Goal: Task Accomplishment & Management: Manage account settings

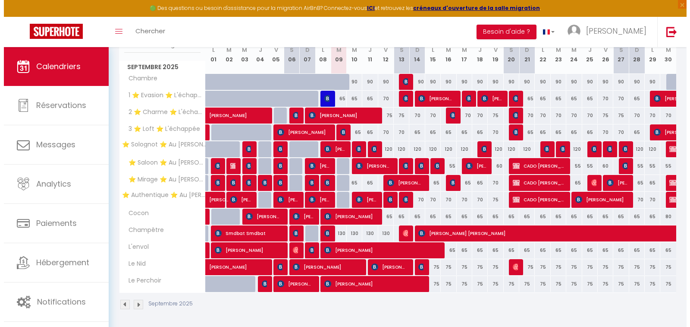
scroll to position [125, 0]
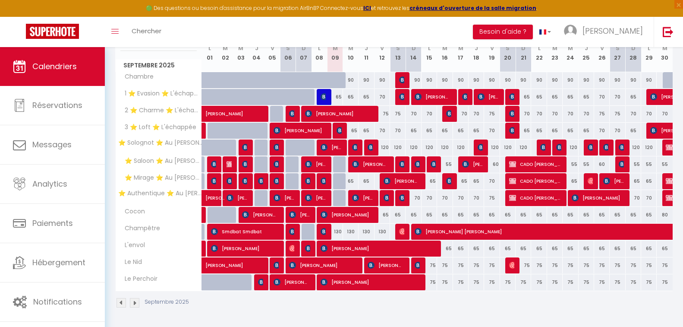
click at [341, 164] on div at bounding box center [341, 164] width 16 height 16
type input "55"
select select "1"
type input "[DATE] Septembre 2025"
type input "Mer 10 Septembre 2025"
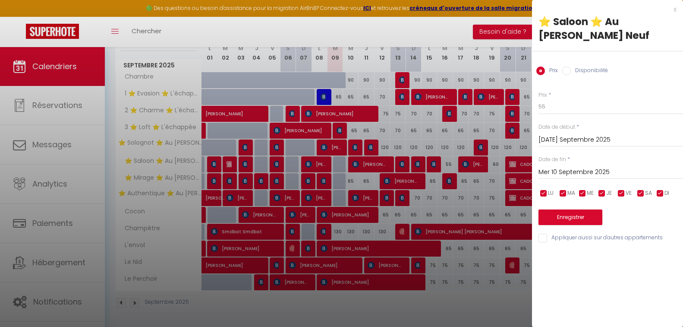
click at [571, 66] on label "Disponibilité" at bounding box center [589, 70] width 37 height 9
click at [571, 66] on input "Disponibilité" at bounding box center [566, 70] width 9 height 9
radio input "true"
radio input "false"
click at [559, 234] on input "Appliquer aussi sur d'autres appartements" at bounding box center [610, 238] width 145 height 9
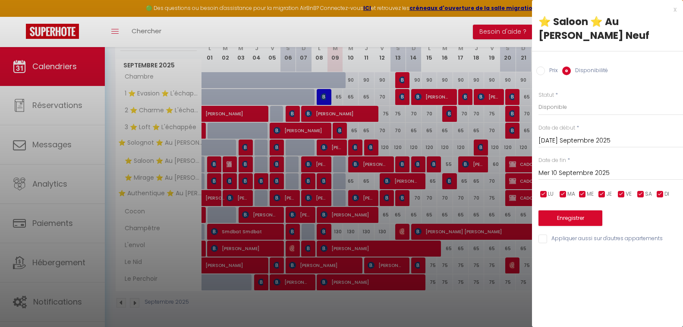
checkbox input "true"
click at [565, 210] on button "Enregistrer" at bounding box center [570, 218] width 64 height 16
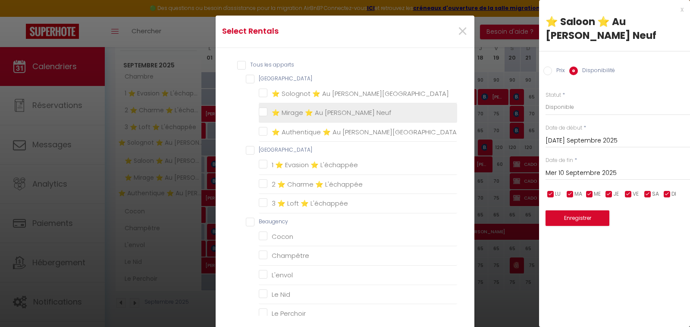
click at [297, 112] on Neuf "⭐ Mirage ⭐ Au [PERSON_NAME] Neuf" at bounding box center [358, 112] width 198 height 9
checkbox Neuf "true"
checkbox Neuf "false"
checkbox L\'échappée "false"
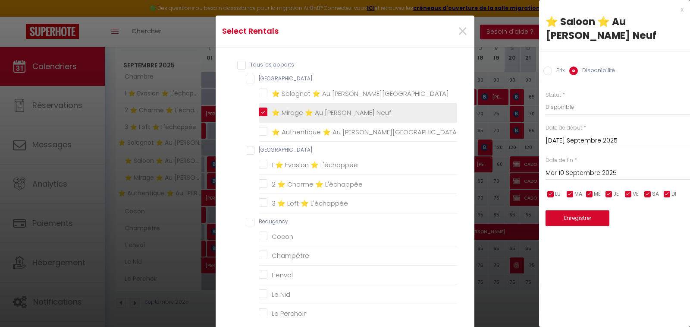
checkbox L\'échappée "false"
checkbox input "false"
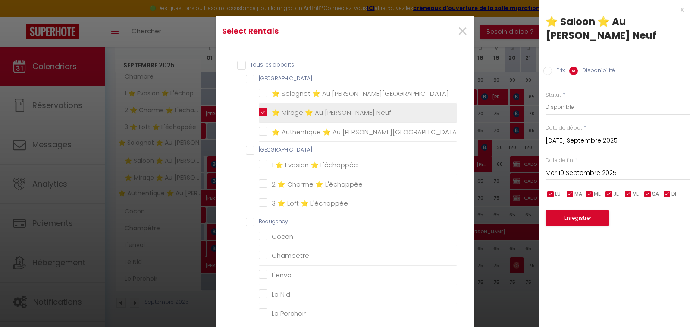
checkbox Nid "false"
checkbox Perchoir "false"
checkbox input "false"
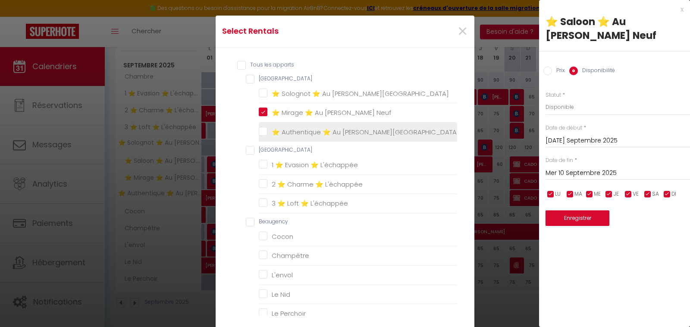
click at [294, 128] on Neuf "⭐ Authentique ⭐ Au [PERSON_NAME][GEOGRAPHIC_DATA]" at bounding box center [358, 131] width 198 height 9
checkbox Neuf "true"
checkbox Neuf "false"
checkbox L\'échappée "false"
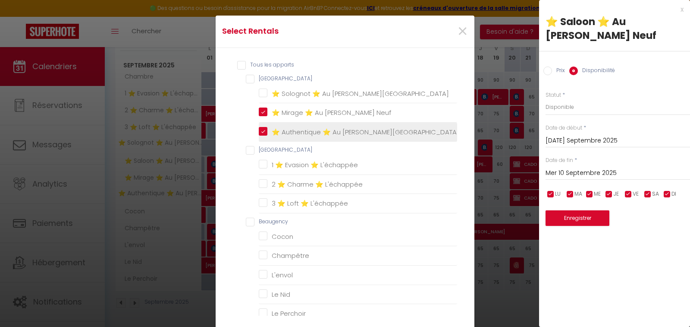
checkbox L\'échappée "false"
checkbox input "false"
checkbox Nid "false"
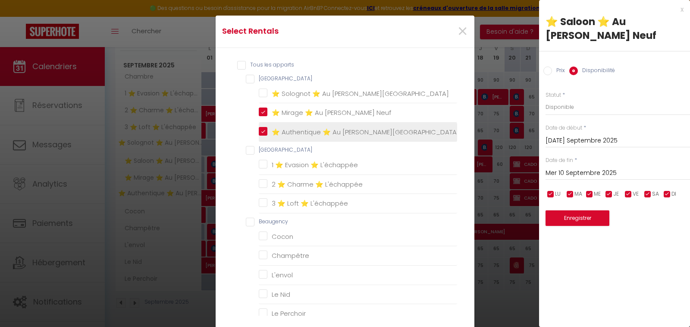
checkbox Perchoir "false"
checkbox input "false"
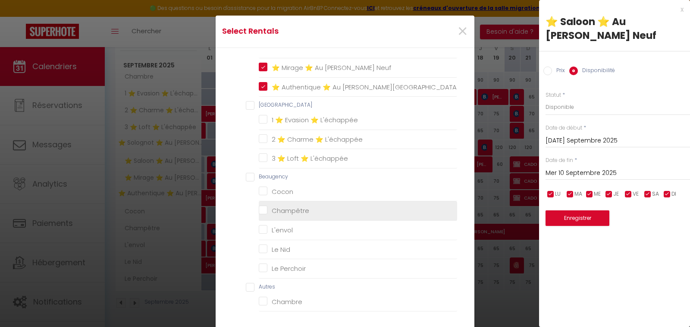
scroll to position [43, 0]
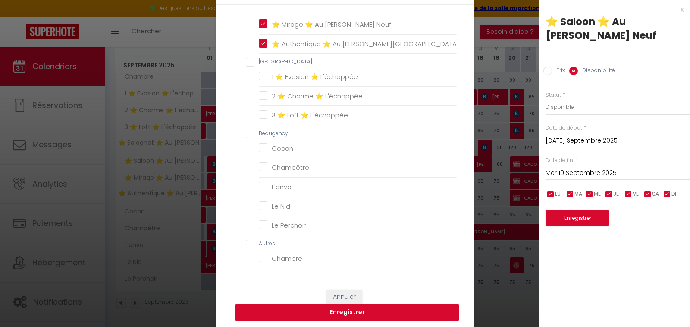
click at [344, 317] on button "Enregistrer" at bounding box center [347, 312] width 224 height 16
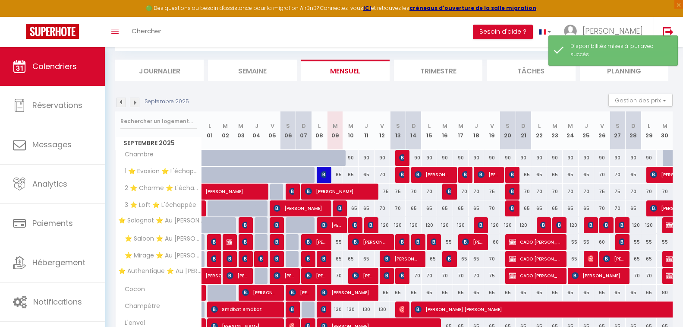
scroll to position [125, 0]
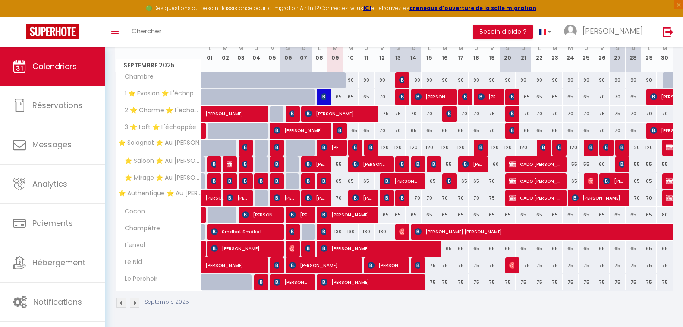
drag, startPoint x: 343, startPoint y: 31, endPoint x: 329, endPoint y: 32, distance: 13.8
click at [335, 30] on div "Toggle menubar Chercher BUTTON Besoin d'aide ? [PERSON_NAME] Équipe" at bounding box center [370, 32] width 614 height 30
drag, startPoint x: 349, startPoint y: 34, endPoint x: 342, endPoint y: 33, distance: 7.4
click at [342, 33] on div "Toggle menubar Chercher BUTTON Besoin d'aide ? [PERSON_NAME] Équipe" at bounding box center [370, 32] width 614 height 30
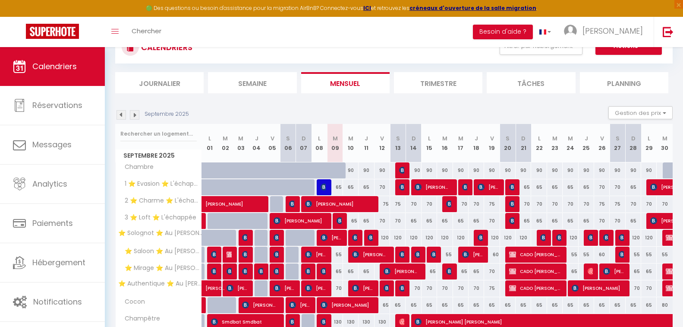
scroll to position [0, 0]
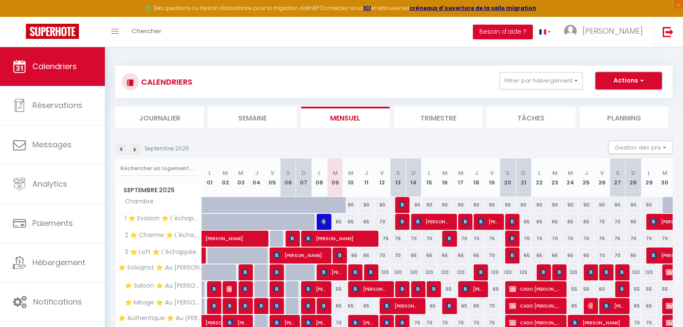
click at [619, 85] on button "Actions" at bounding box center [628, 80] width 66 height 17
click at [625, 150] on button "Gestion des prix" at bounding box center [640, 147] width 64 height 13
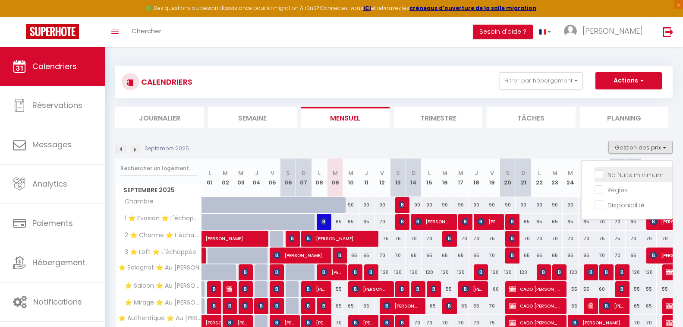
click at [619, 176] on input "Nb Nuits minimum" at bounding box center [634, 174] width 78 height 9
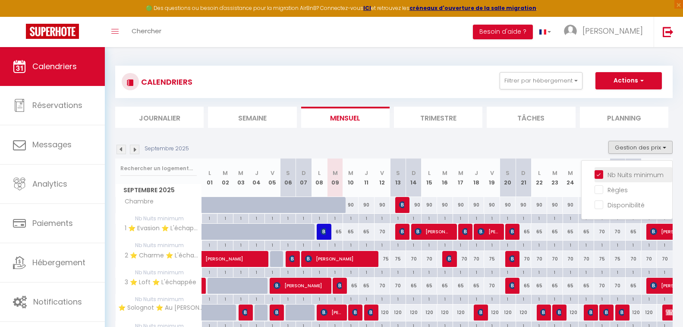
click at [600, 173] on input "Nb Nuits minimum" at bounding box center [634, 174] width 78 height 9
checkbox input "false"
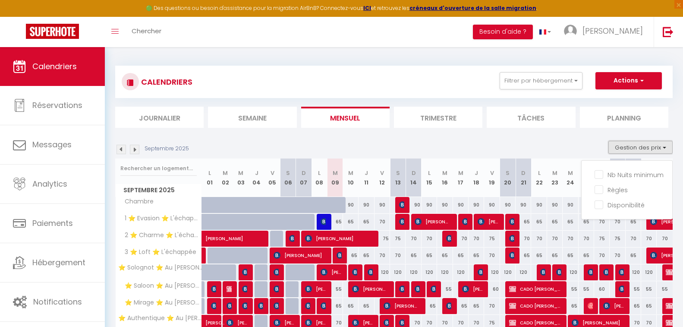
click at [632, 148] on button "Gestion des prix" at bounding box center [640, 147] width 64 height 13
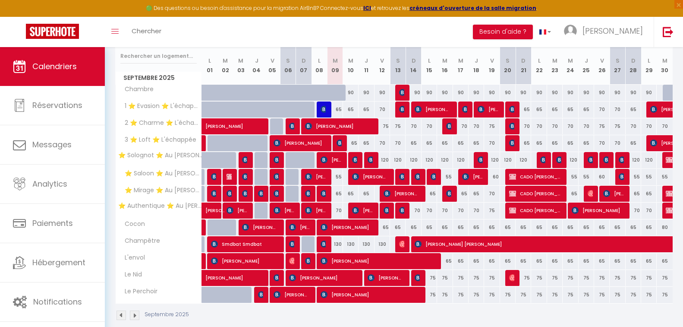
scroll to position [125, 0]
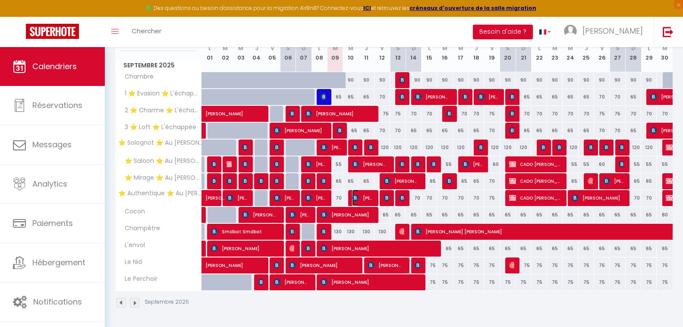
click at [362, 197] on span "[PERSON_NAME]" at bounding box center [362, 197] width 21 height 16
select select "OK"
select select "KO"
select select "0"
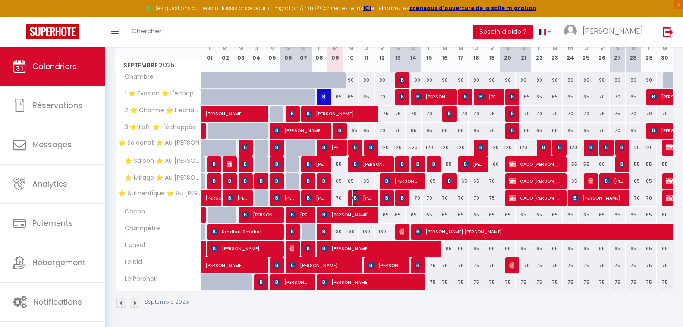
select select "1"
select select
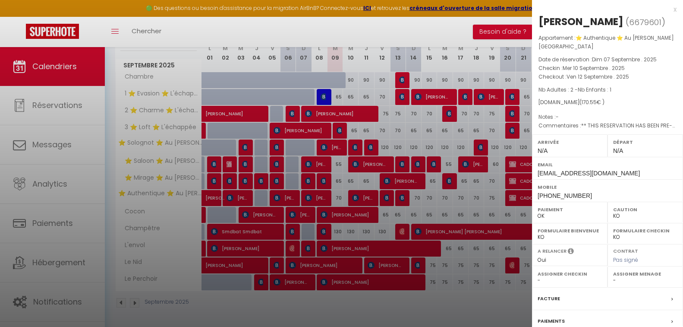
click at [277, 107] on div at bounding box center [341, 163] width 683 height 327
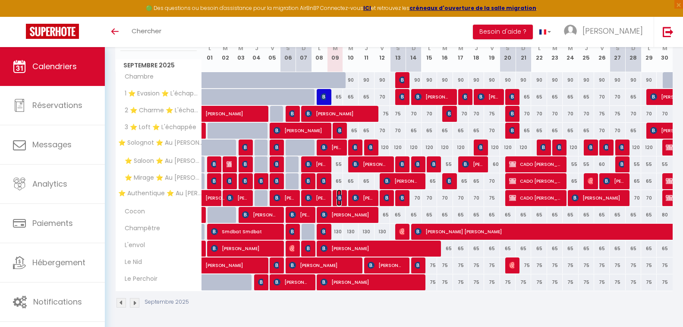
click at [339, 198] on img at bounding box center [340, 197] width 7 height 7
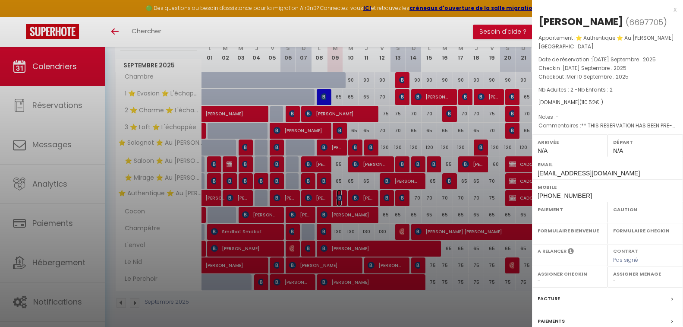
select select "OK"
select select "KO"
select select "0"
select select "1"
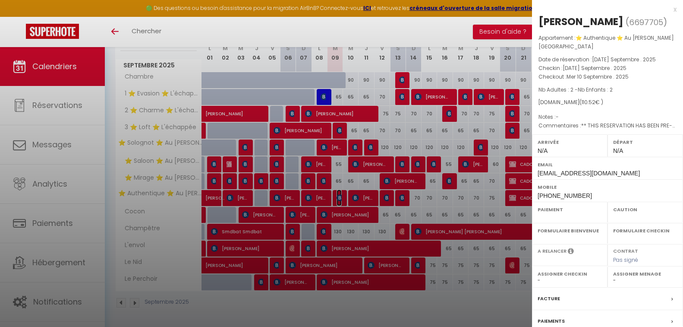
select select
click at [339, 198] on div at bounding box center [341, 163] width 683 height 327
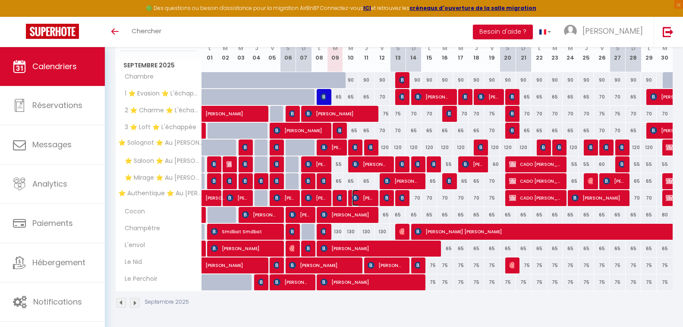
click at [359, 198] on span "[PERSON_NAME]" at bounding box center [362, 197] width 21 height 16
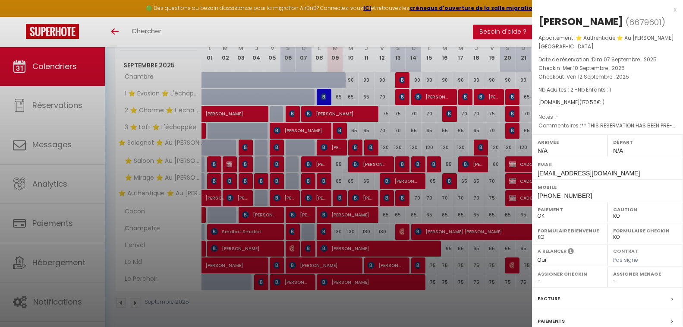
click at [359, 198] on div at bounding box center [341, 163] width 683 height 327
